Goal: Task Accomplishment & Management: Use online tool/utility

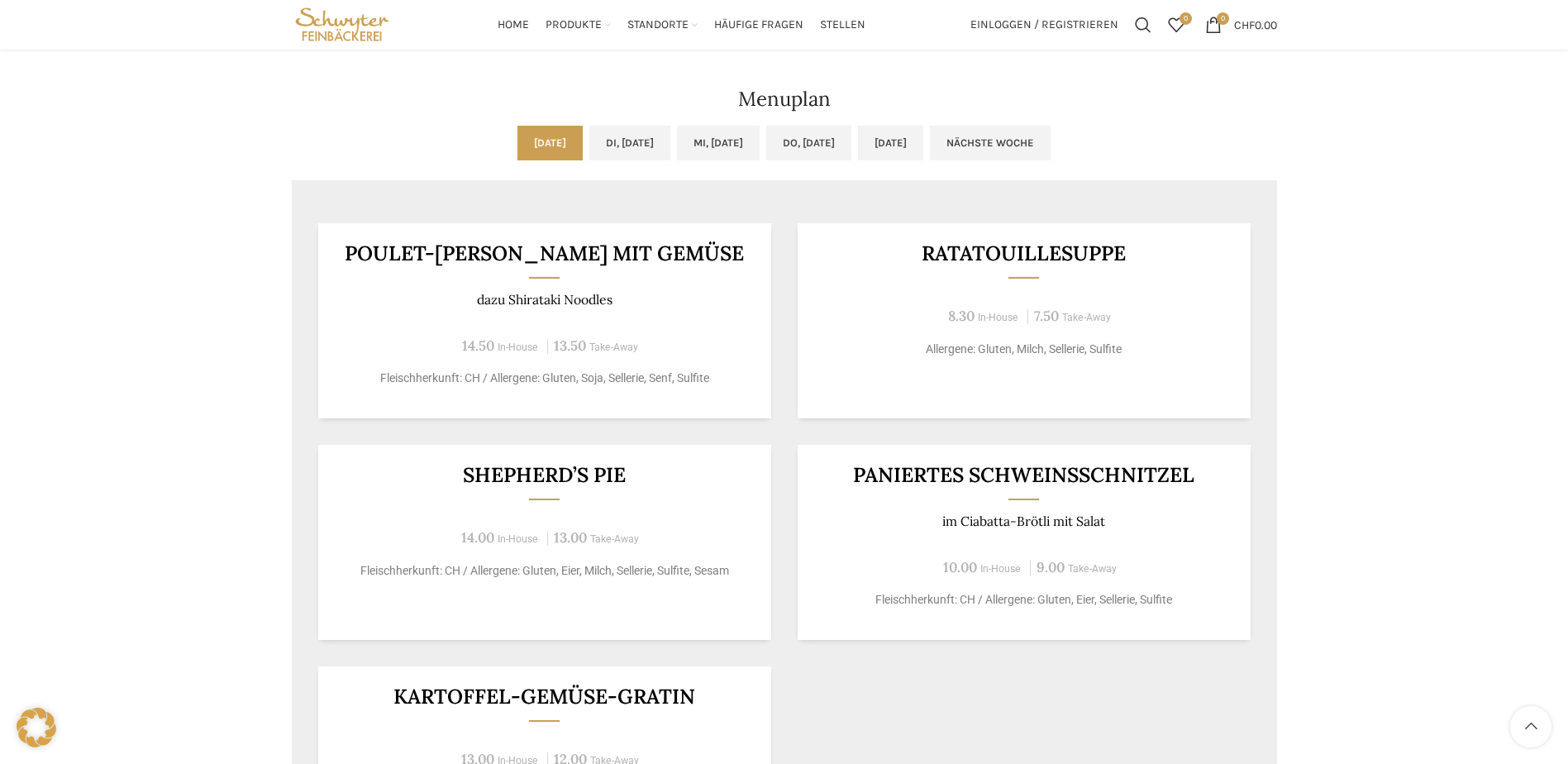
scroll to position [827, 0]
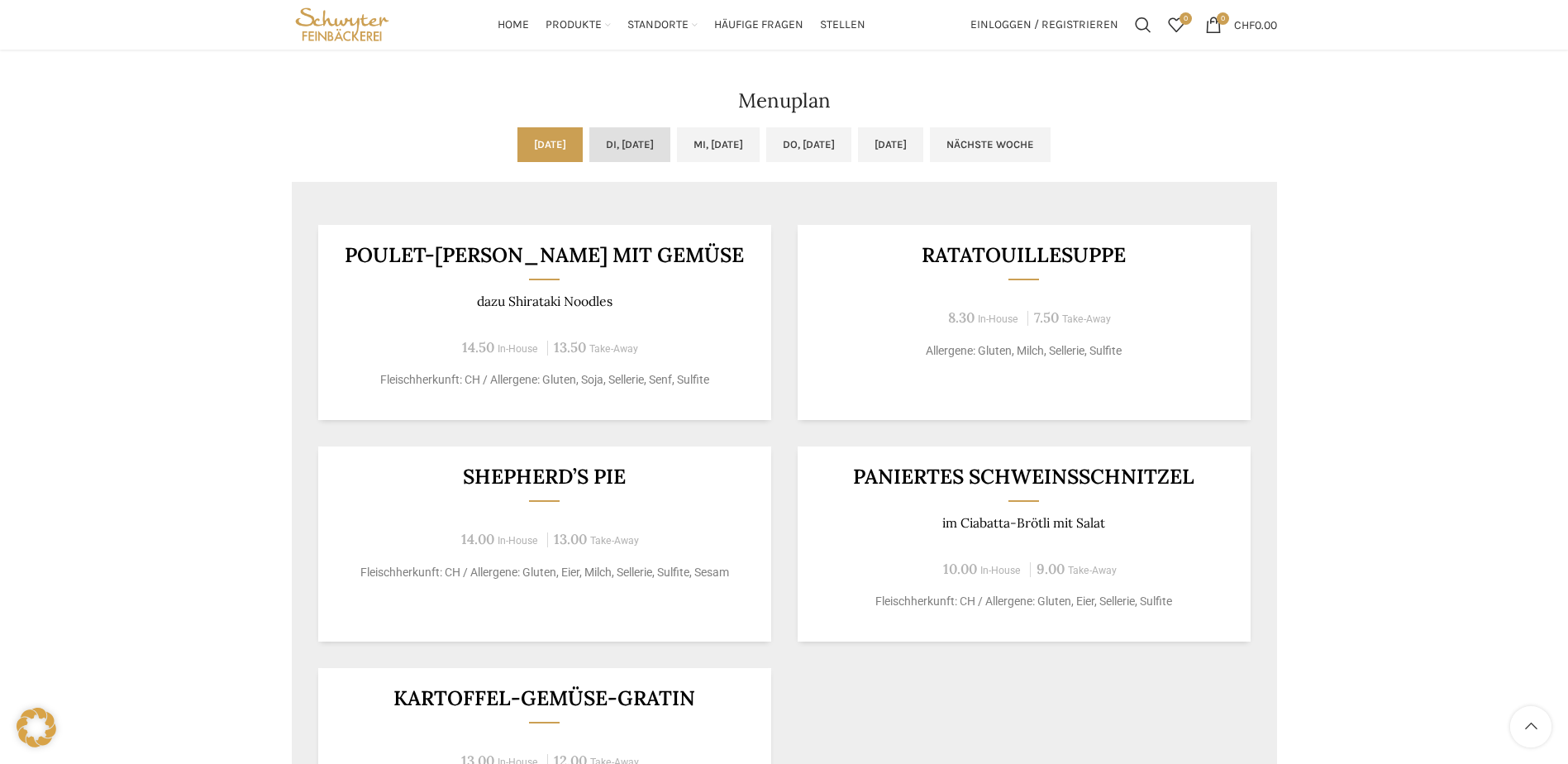
click at [589, 137] on link "Di, [DATE]" at bounding box center [630, 144] width 81 height 35
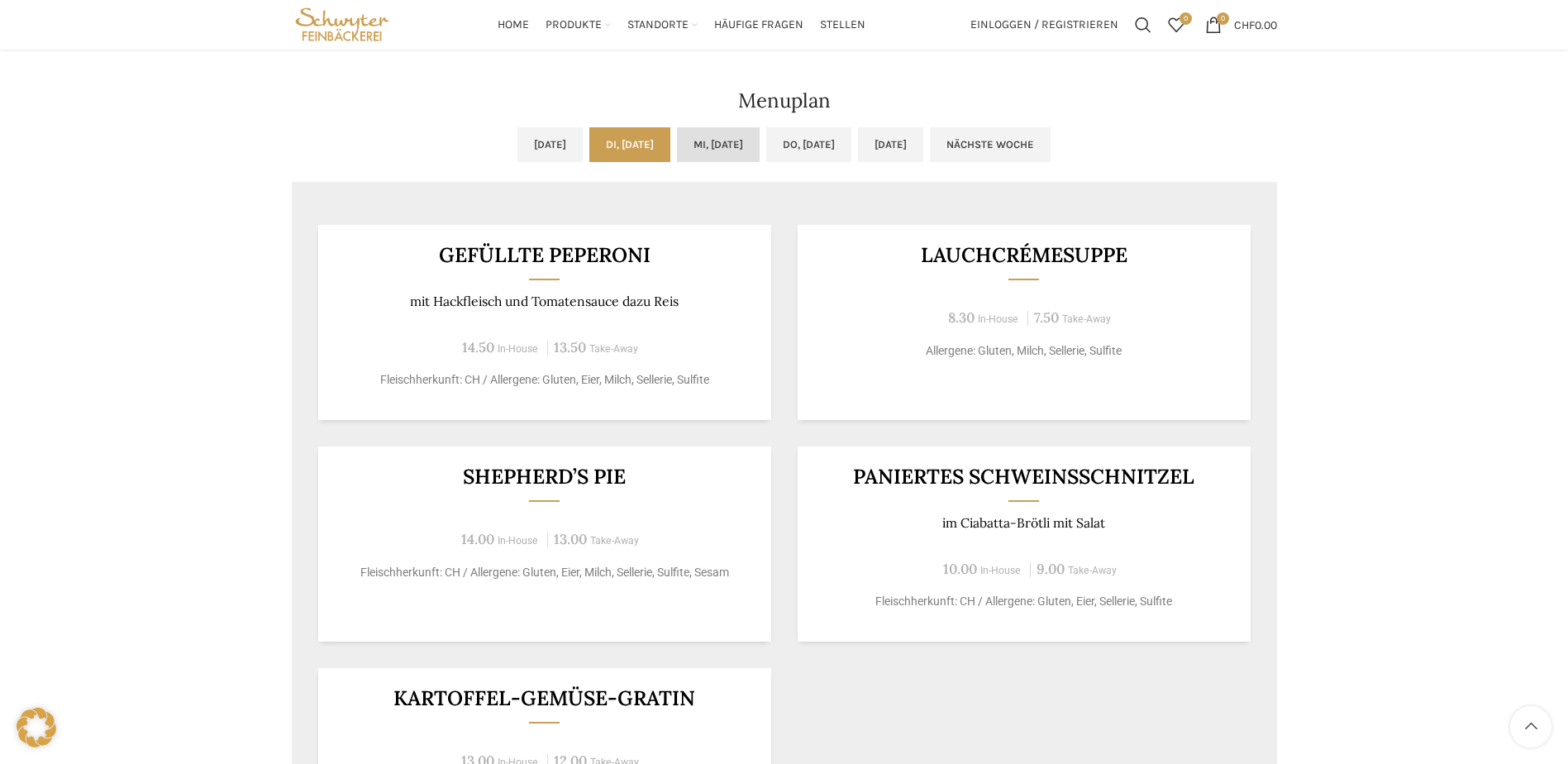
click at [741, 144] on link "Mi, [DATE]" at bounding box center [719, 144] width 83 height 35
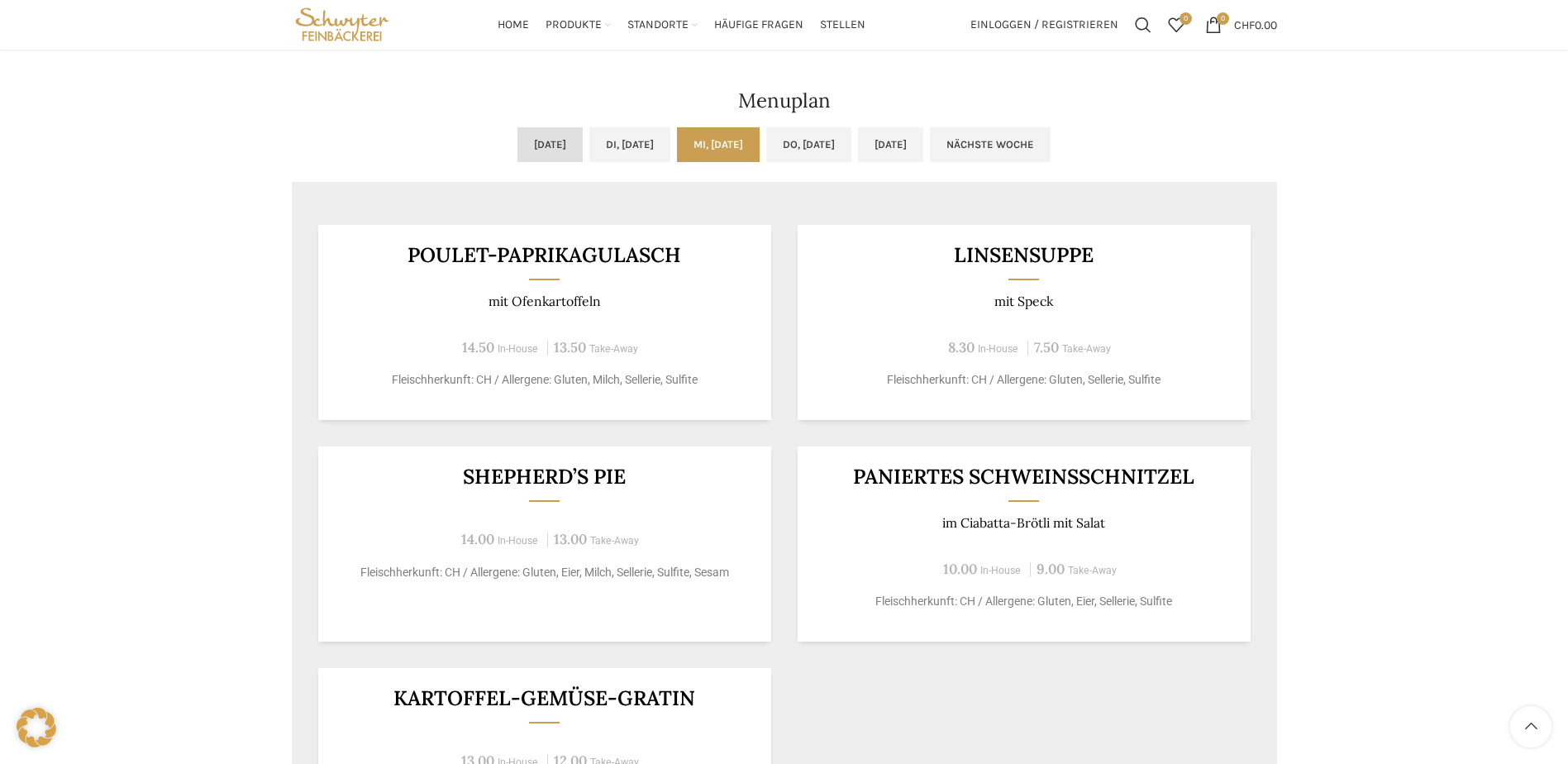
click at [517, 146] on link "[DATE]" at bounding box center [550, 144] width 66 height 35
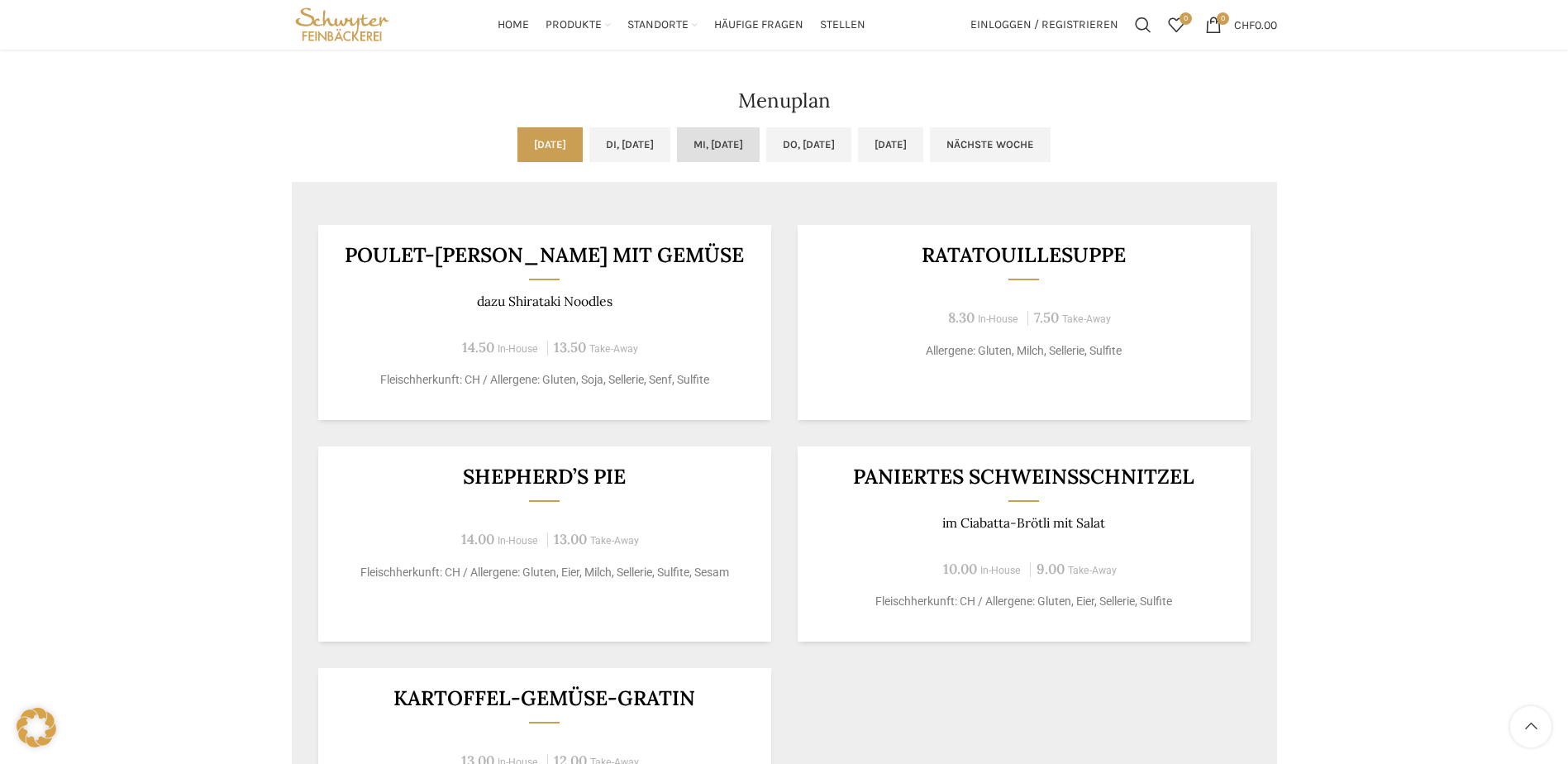
click at [731, 139] on link "Mi, [DATE]" at bounding box center [719, 144] width 83 height 35
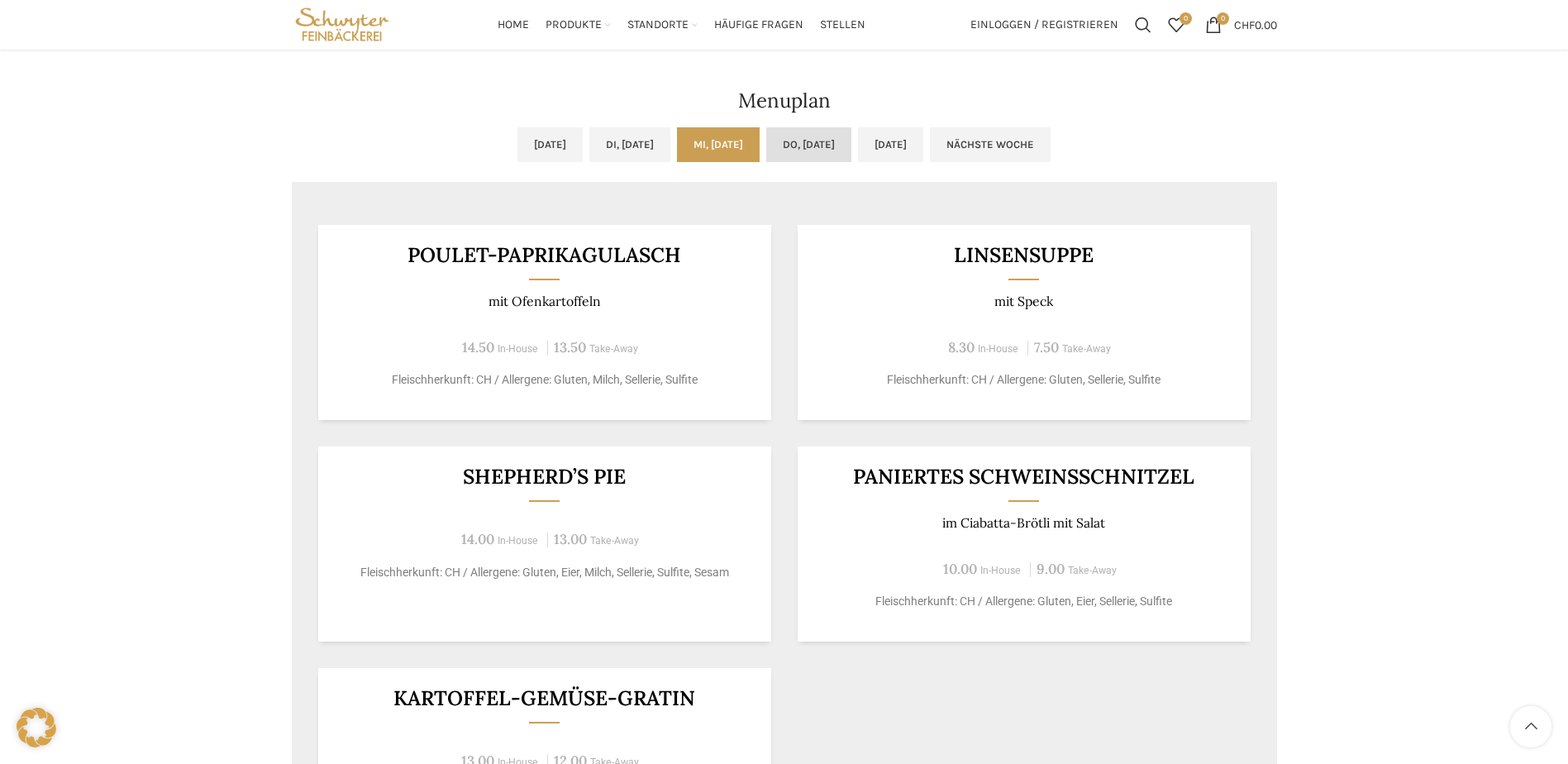
click at [839, 141] on link "Do, [DATE]" at bounding box center [809, 144] width 86 height 35
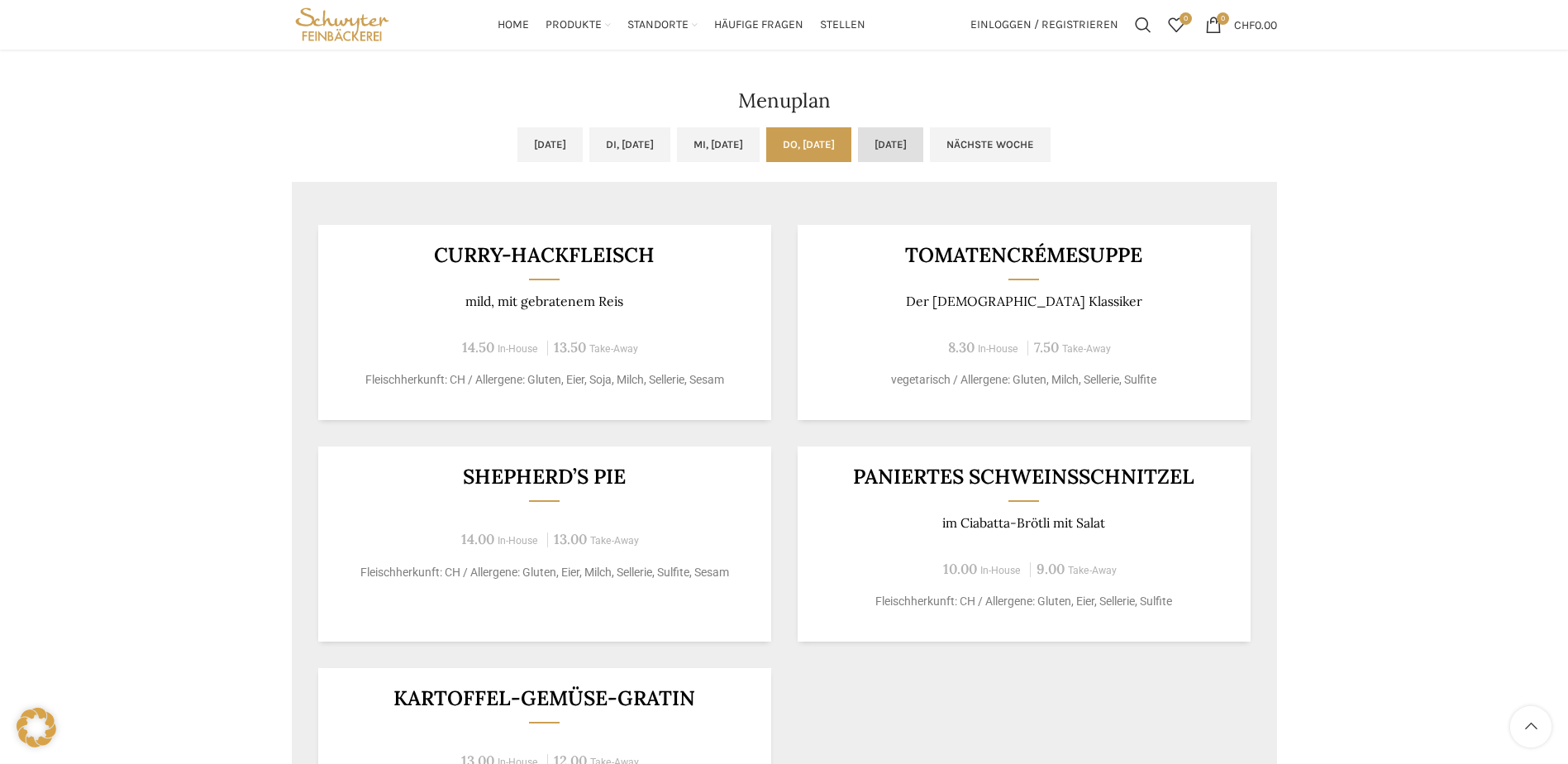
click at [924, 139] on link "[DATE]" at bounding box center [891, 144] width 66 height 35
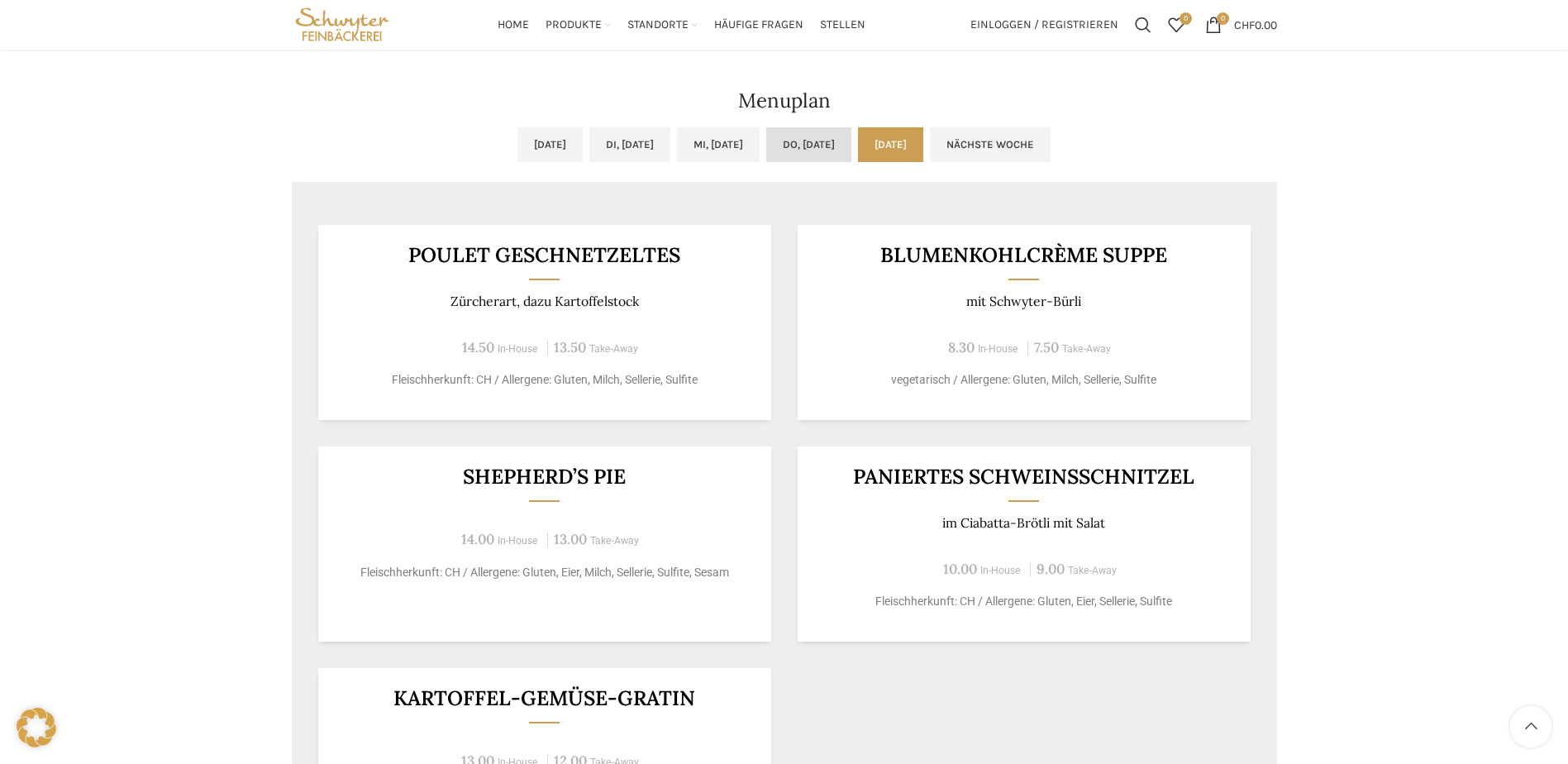
click at [851, 137] on link "Do, [DATE]" at bounding box center [809, 144] width 86 height 35
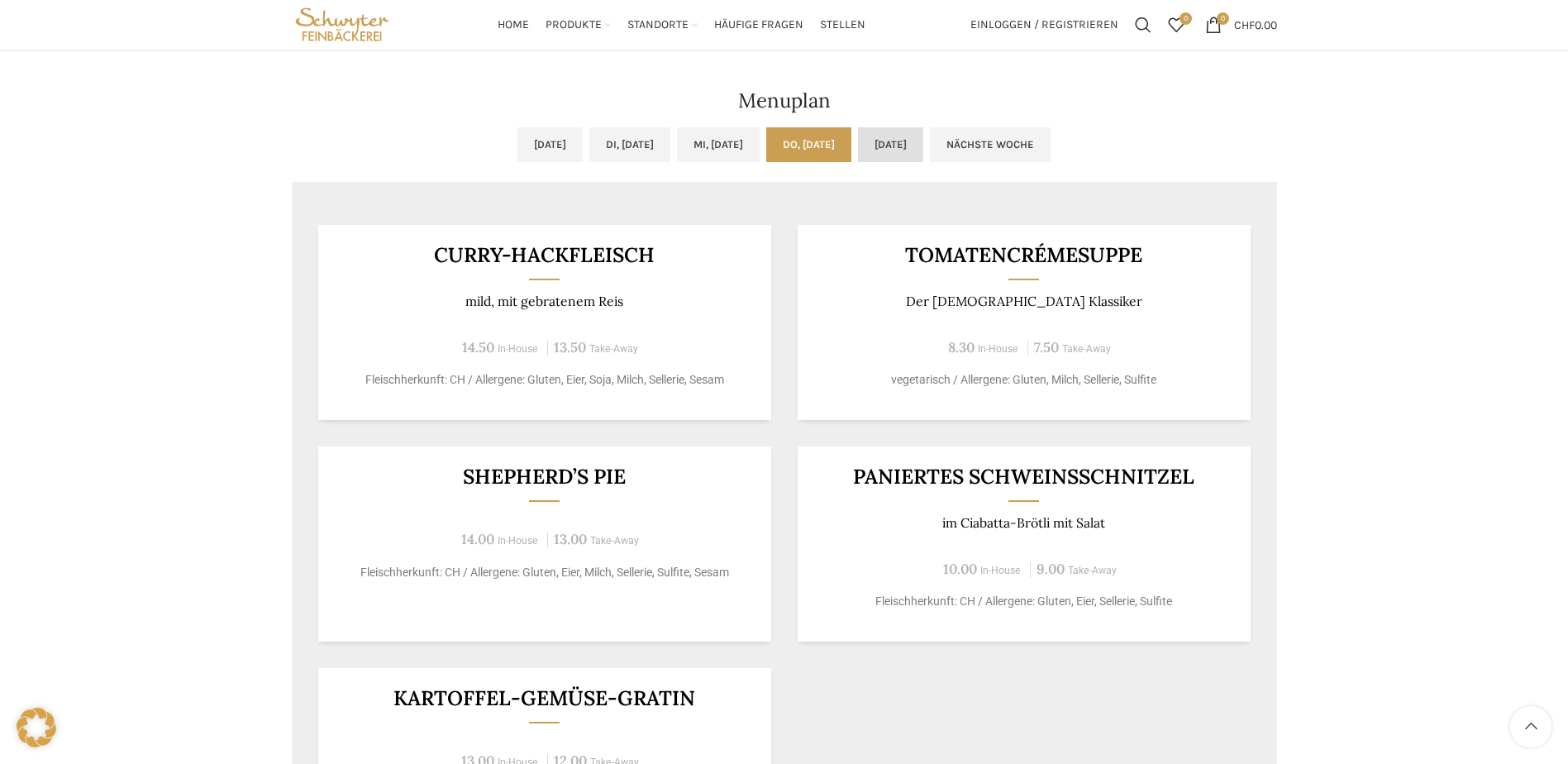
click at [924, 137] on link "[DATE]" at bounding box center [891, 144] width 66 height 35
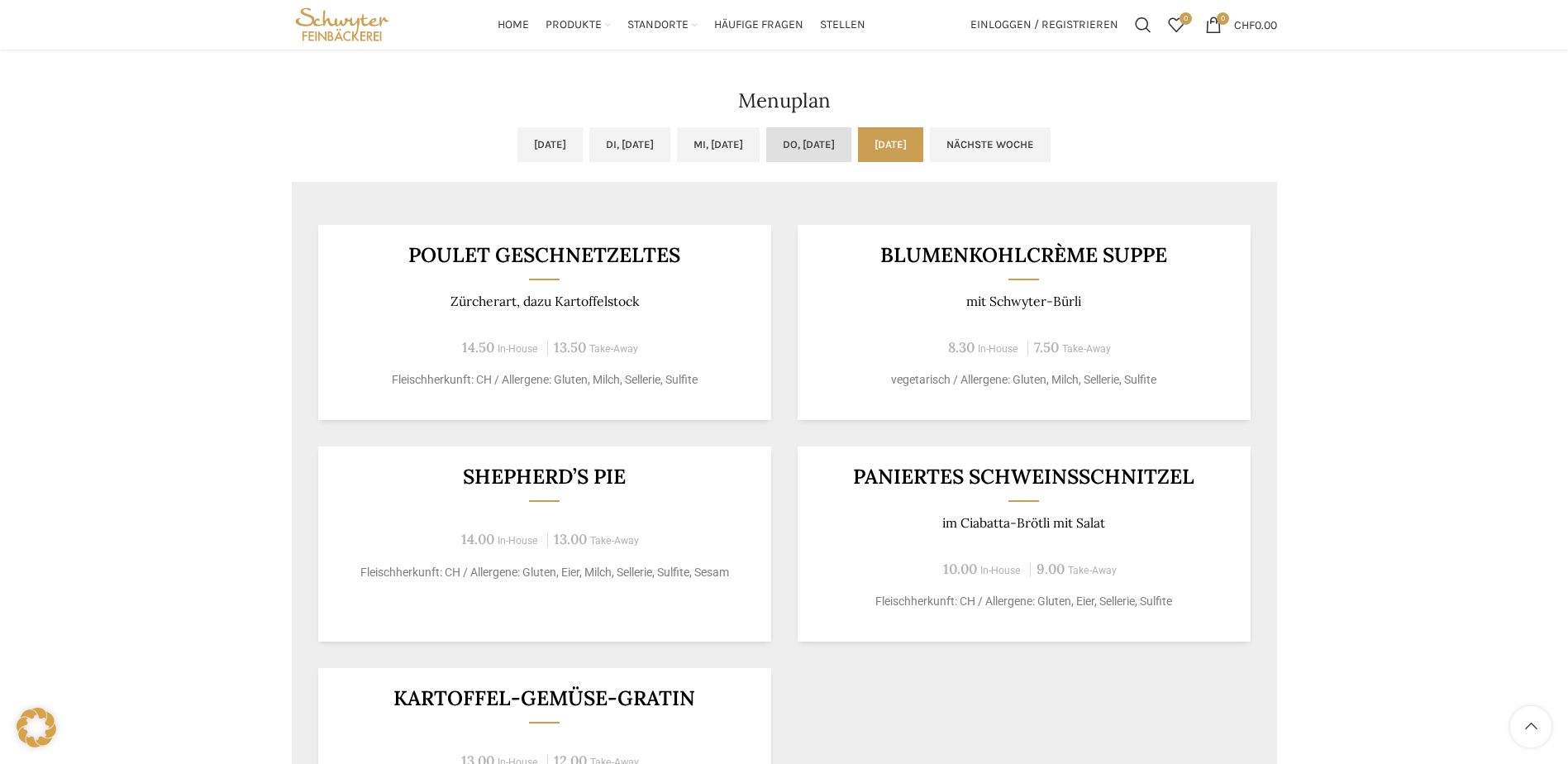
click at [840, 142] on link "Do, [DATE]" at bounding box center [809, 144] width 86 height 35
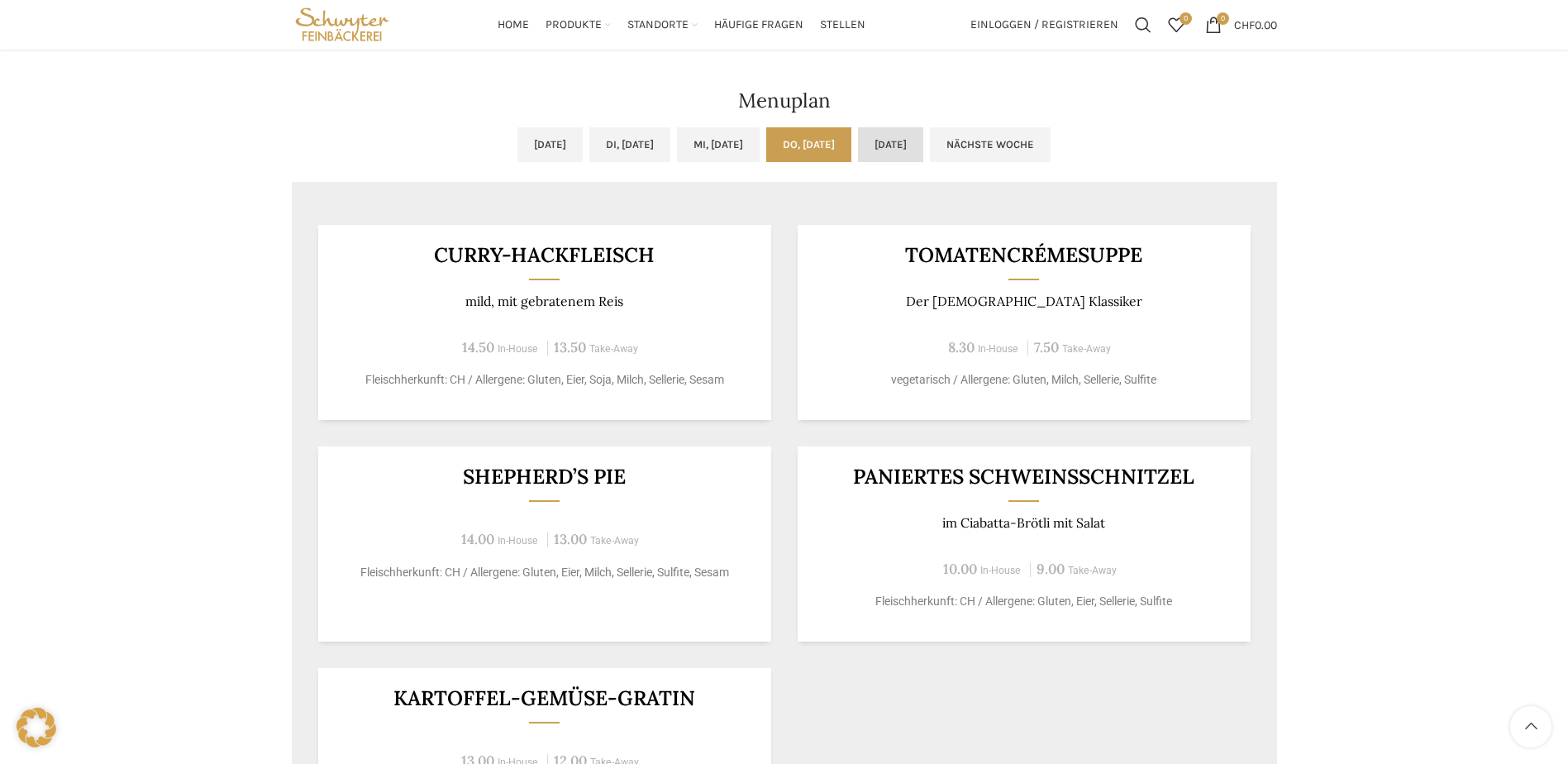
click at [924, 138] on link "[DATE]" at bounding box center [891, 144] width 66 height 35
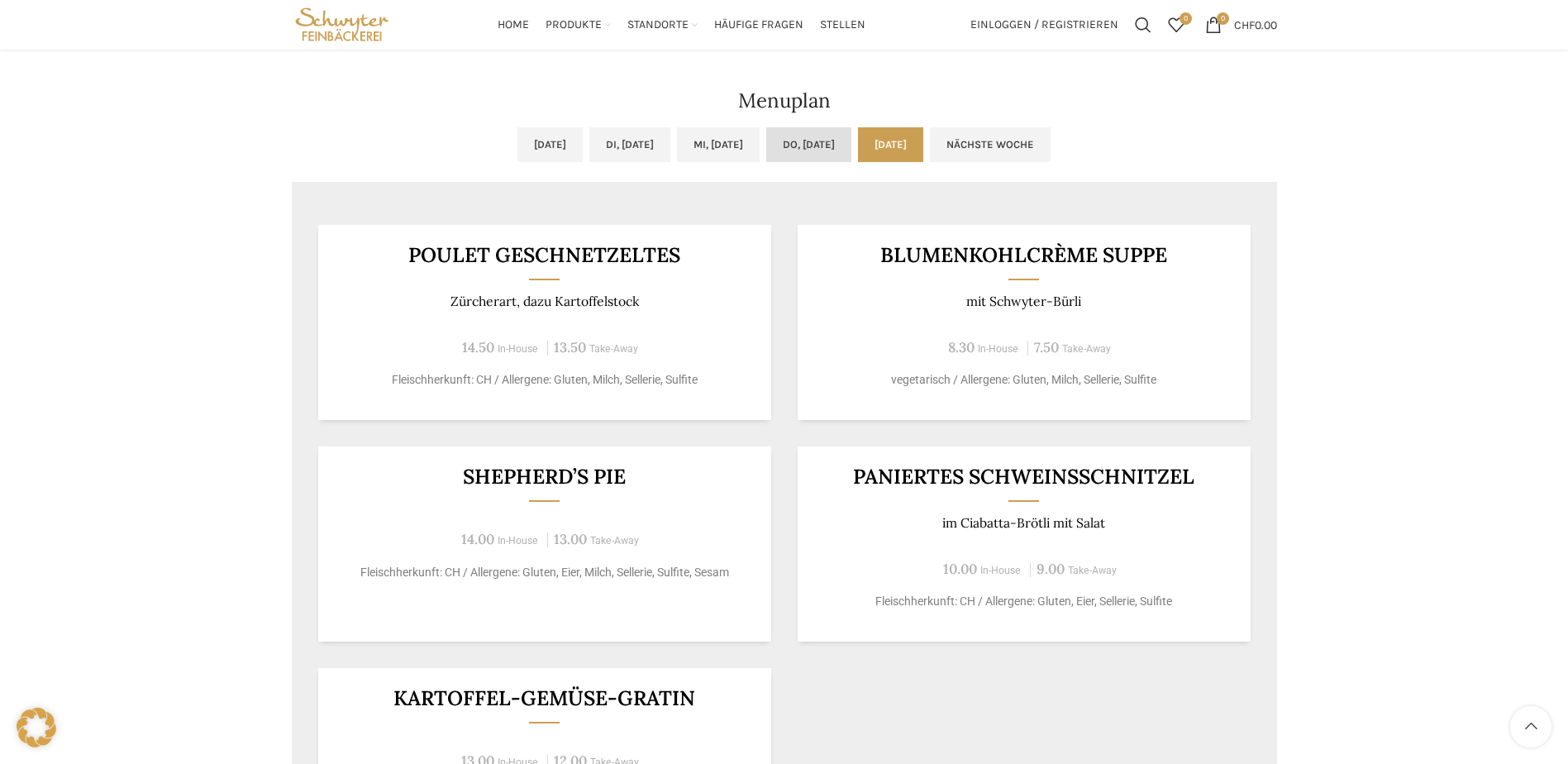
click at [851, 132] on link "Do, [DATE]" at bounding box center [809, 144] width 86 height 35
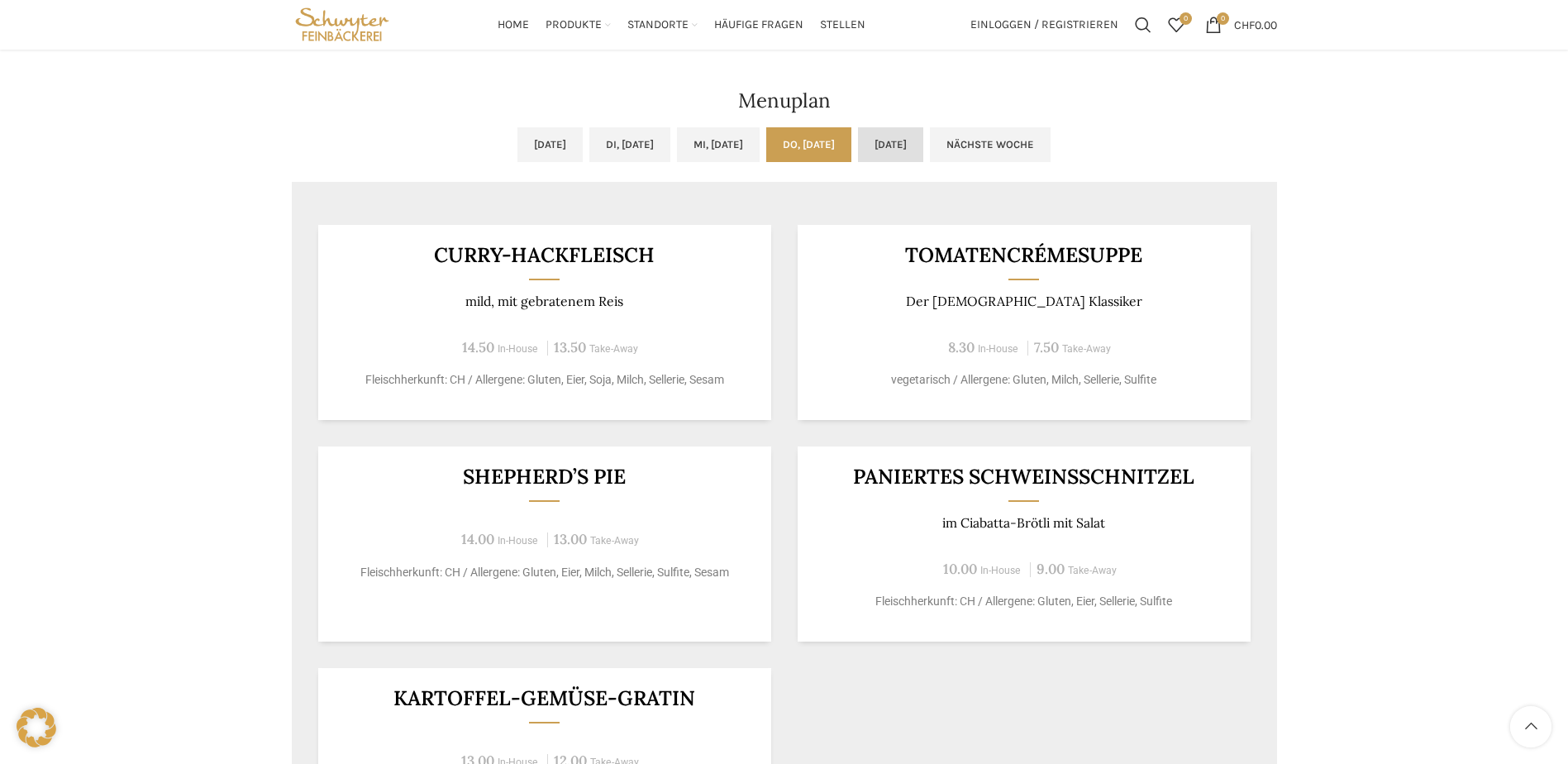
click at [924, 137] on link "[DATE]" at bounding box center [891, 144] width 66 height 35
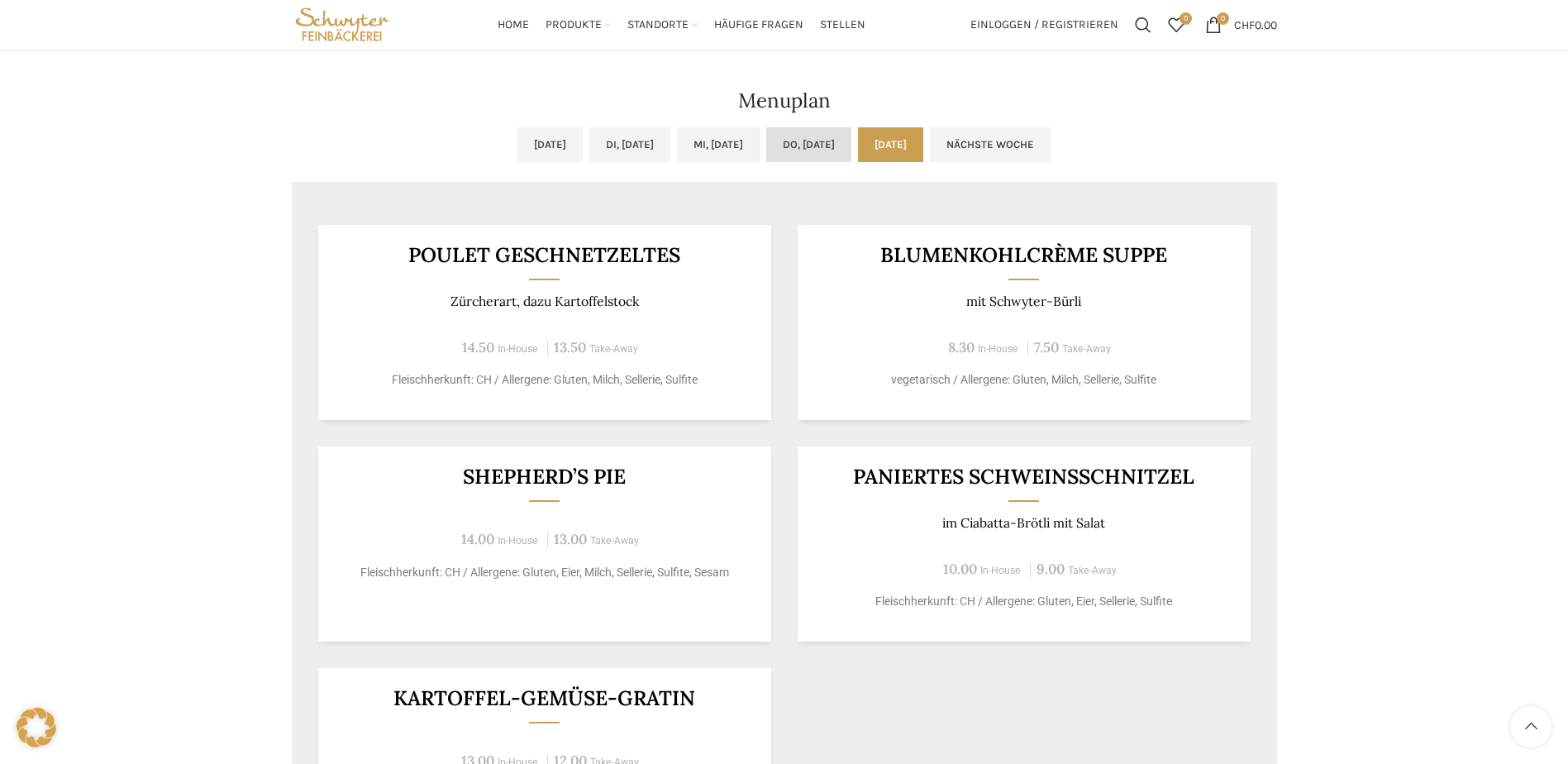
click at [851, 146] on link "Do, [DATE]" at bounding box center [809, 144] width 86 height 35
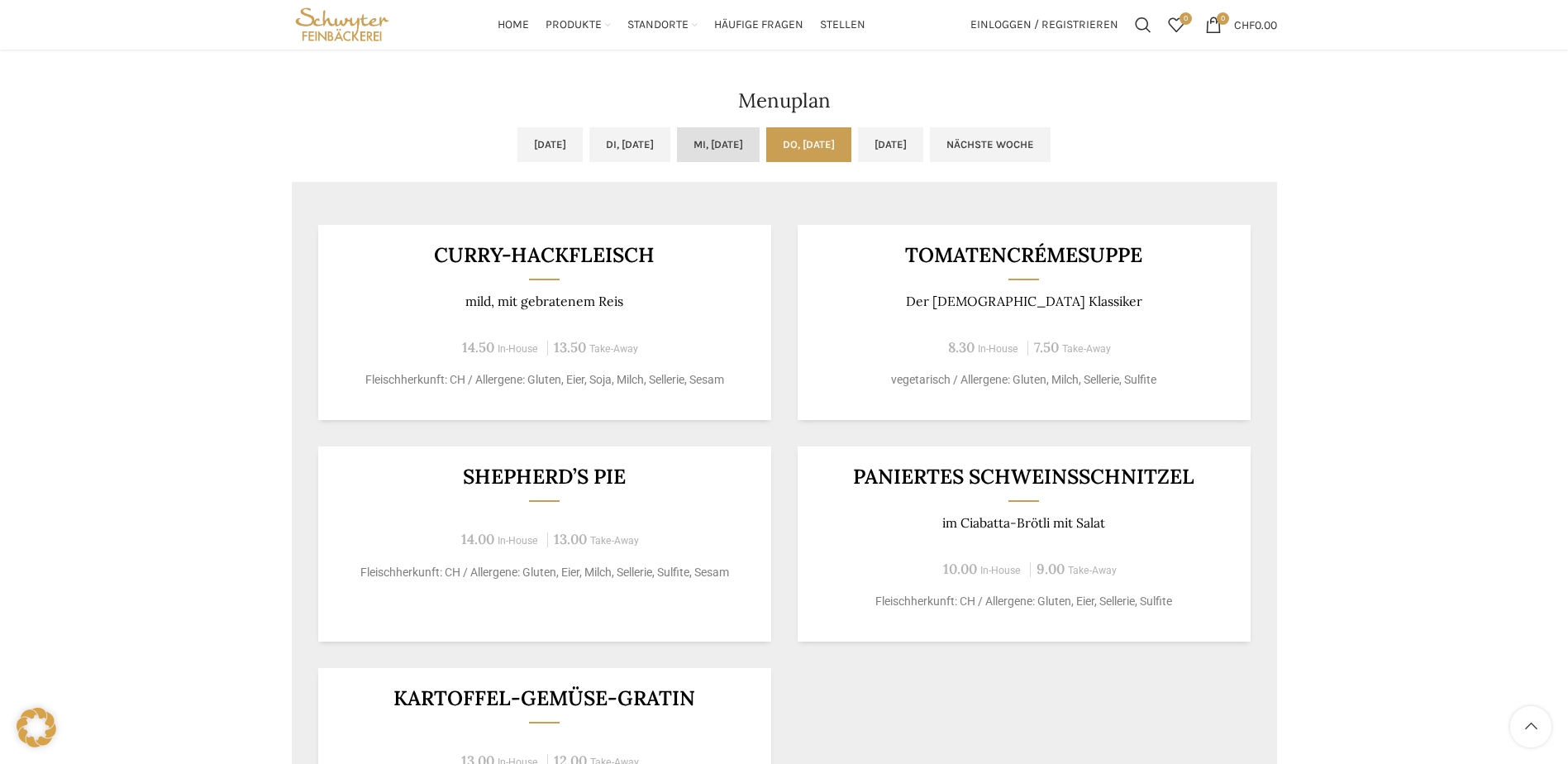
click at [740, 146] on link "Mi, [DATE]" at bounding box center [719, 144] width 83 height 35
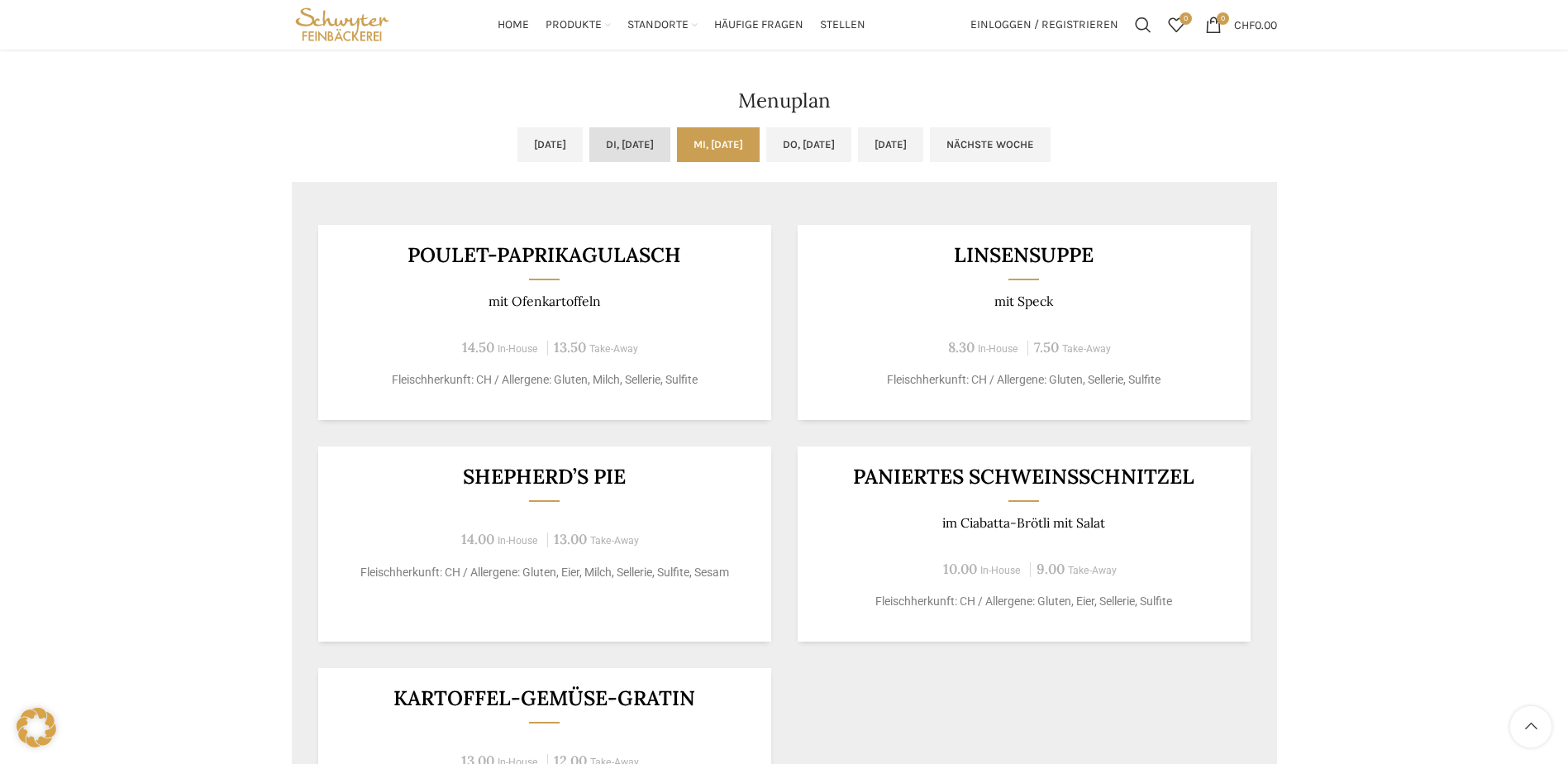
click at [629, 150] on link "Di, [DATE]" at bounding box center [630, 144] width 81 height 35
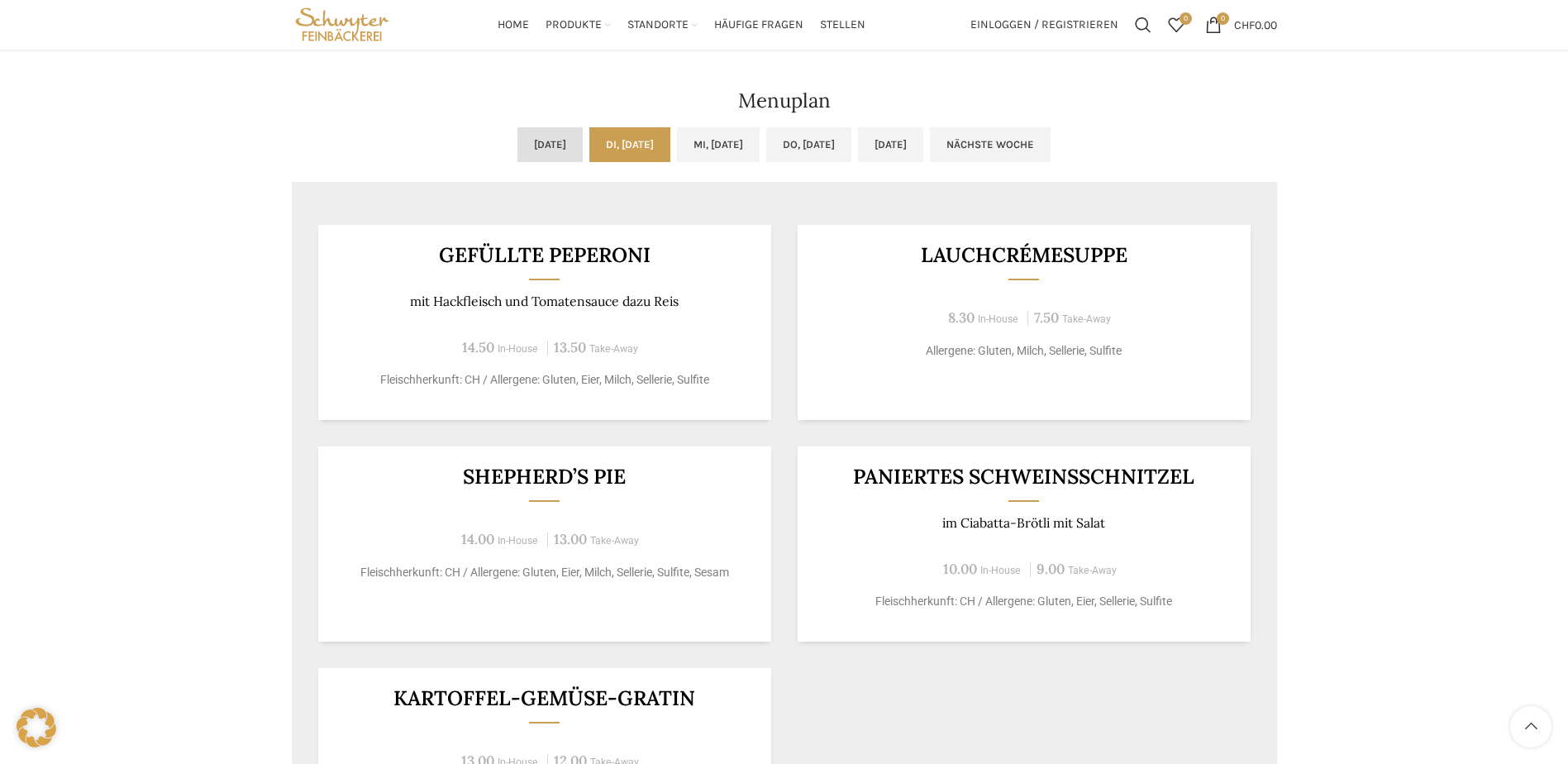
click at [517, 137] on link "[DATE]" at bounding box center [550, 144] width 66 height 35
